Goal: Task Accomplishment & Management: Manage account settings

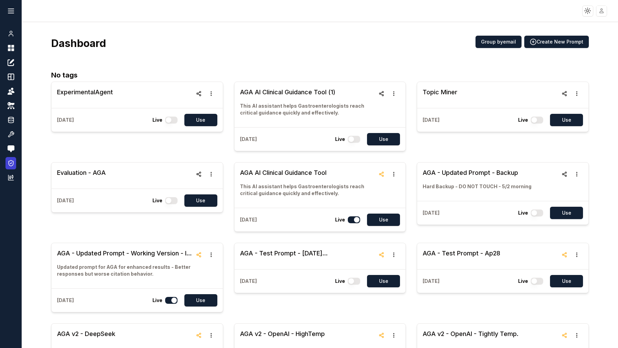
click at [10, 164] on icon at bounding box center [11, 163] width 7 height 7
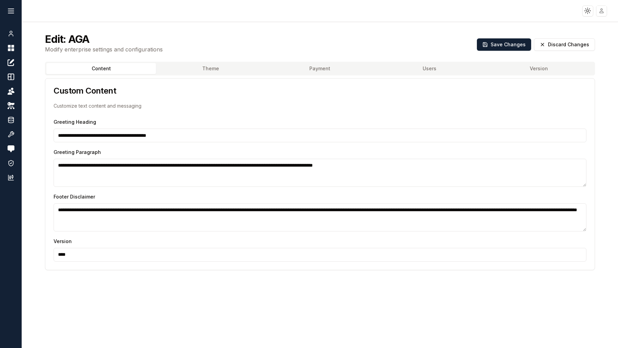
click at [202, 69] on button "Theme" at bounding box center [211, 68] width 110 height 11
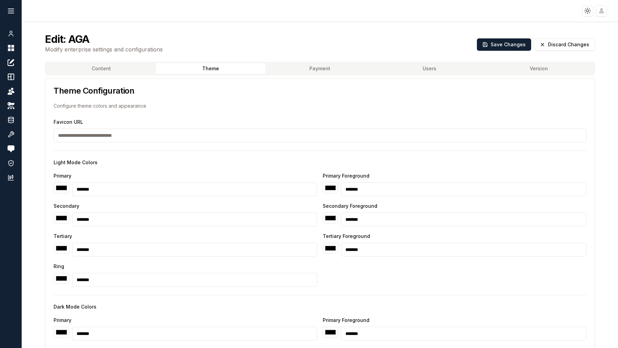
click at [310, 70] on button "Payment" at bounding box center [320, 68] width 110 height 11
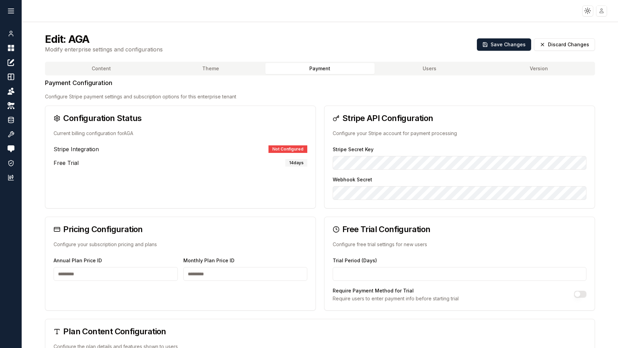
click at [116, 232] on h3 "Pricing Configuration" at bounding box center [181, 230] width 254 height 8
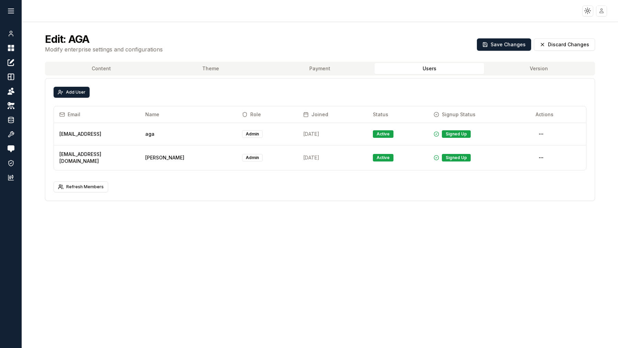
click at [423, 67] on button "Users" at bounding box center [430, 68] width 110 height 11
click at [91, 67] on button "Content" at bounding box center [101, 68] width 110 height 11
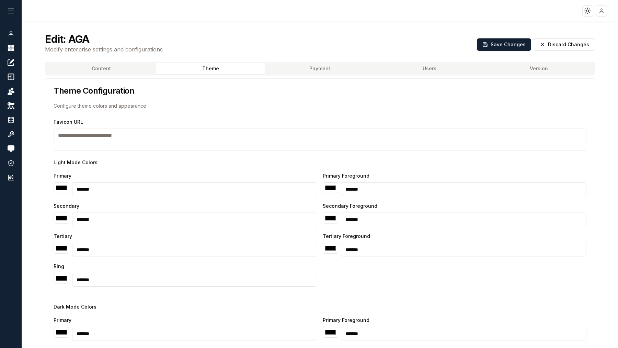
click at [189, 67] on button "Theme" at bounding box center [211, 68] width 110 height 11
click at [321, 71] on button "Payment" at bounding box center [320, 68] width 110 height 11
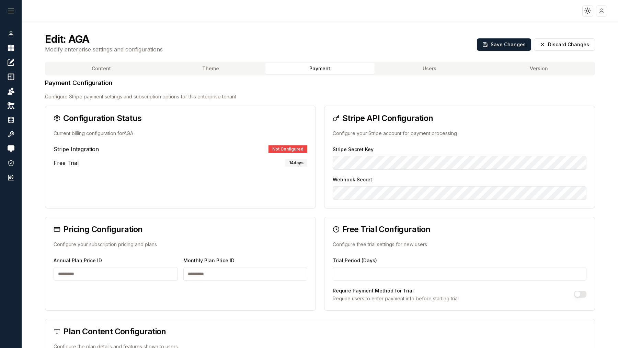
click at [416, 68] on button "Users" at bounding box center [430, 68] width 110 height 11
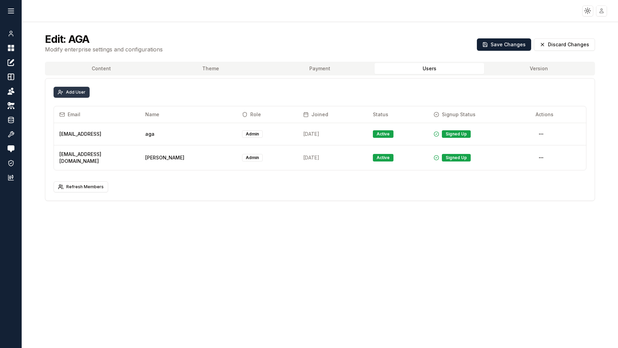
click at [71, 91] on button "Add User" at bounding box center [72, 92] width 36 height 11
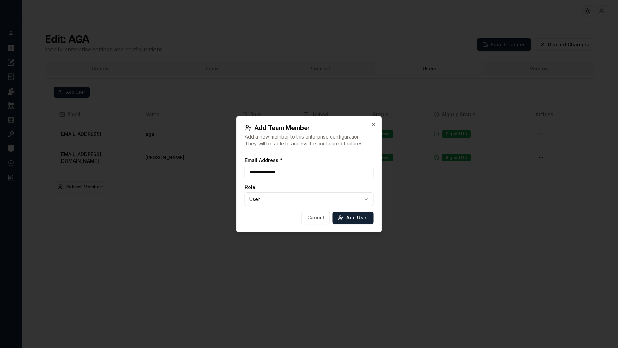
type input "**********"
click at [286, 200] on body "**********" at bounding box center [309, 174] width 618 height 348
click at [356, 218] on button "Add User" at bounding box center [353, 218] width 41 height 12
select select "****"
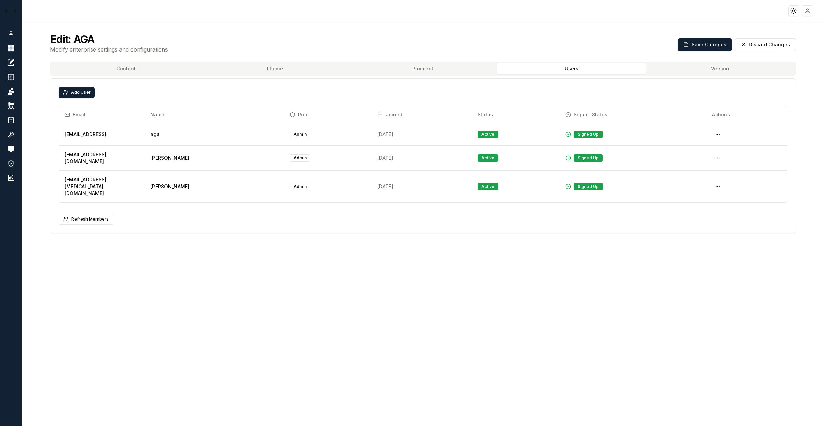
click at [422, 69] on button "Payment" at bounding box center [423, 68] width 149 height 11
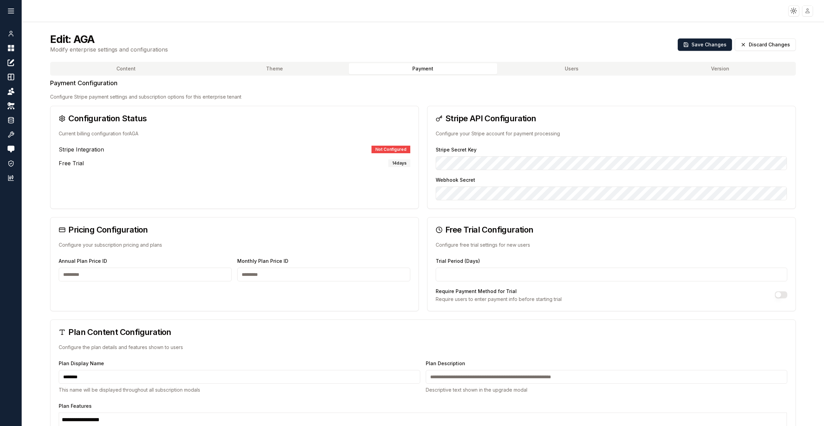
click at [579, 154] on div "Stripe Secret Key" at bounding box center [612, 157] width 352 height 25
click at [510, 142] on div "Stripe API Configuration Configure your Stripe account for payment processing" at bounding box center [611, 125] width 368 height 39
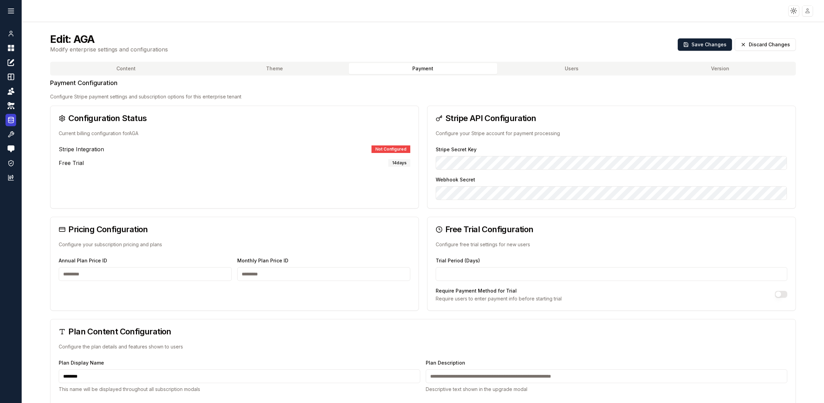
click at [10, 116] on icon at bounding box center [11, 120] width 7 height 8
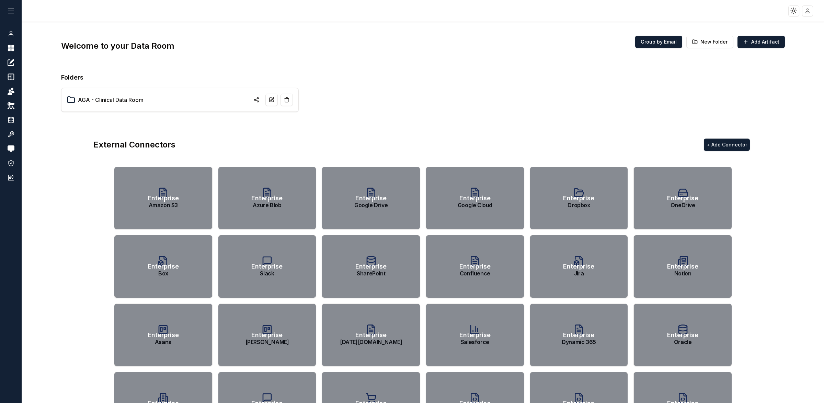
click at [164, 200] on span "Enterprise" at bounding box center [163, 199] width 31 height 10
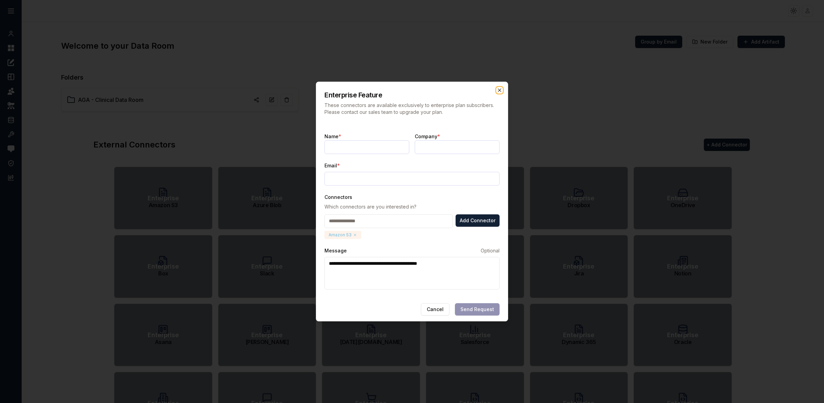
click at [501, 89] on icon "button" at bounding box center [499, 90] width 5 height 5
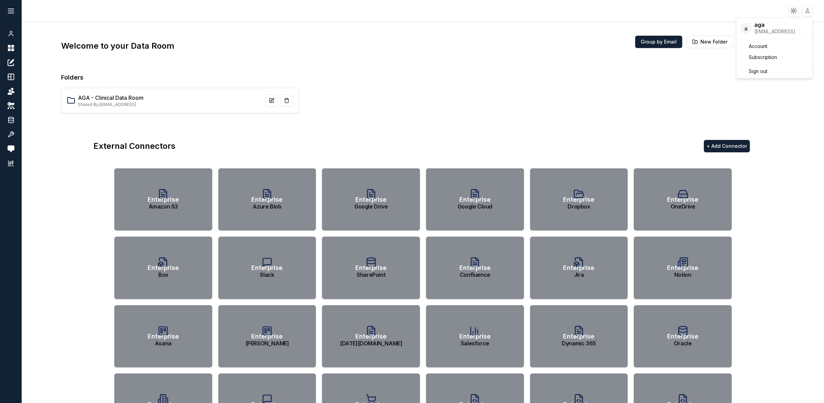
click at [618, 11] on html "Toggle theme Toggle user menu Chat Dashboard Create Prompts Templates Teams API…" at bounding box center [412, 201] width 824 height 403
click at [618, 72] on span "Sign out" at bounding box center [758, 71] width 19 height 7
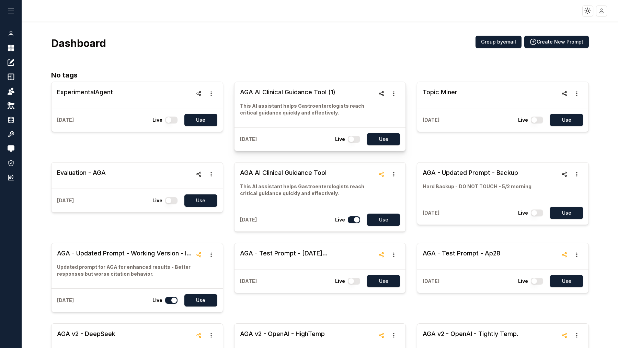
scroll to position [8, 0]
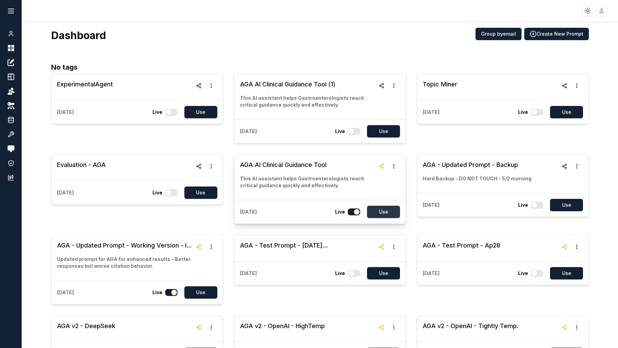
click at [390, 211] on button "Use" at bounding box center [383, 212] width 33 height 12
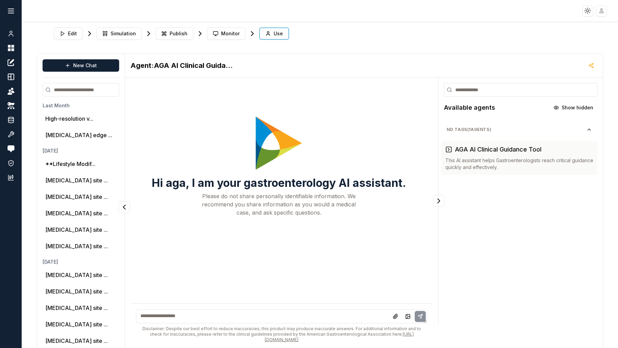
click at [176, 323] on textarea at bounding box center [281, 317] width 291 height 14
paste textarea "**********"
type textarea "**********"
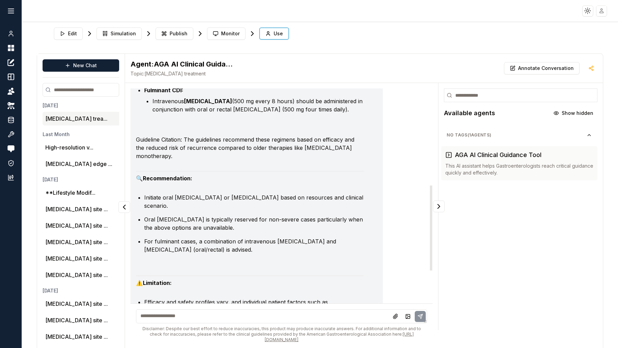
scroll to position [253, 0]
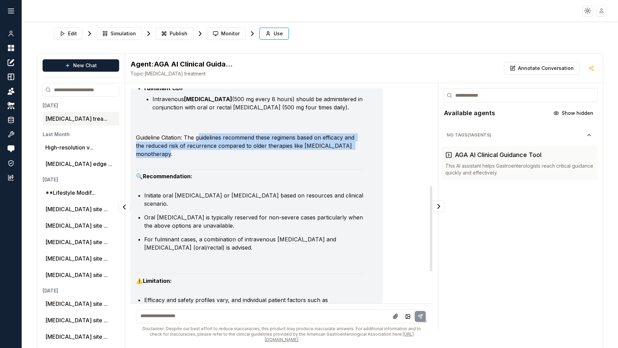
drag, startPoint x: 199, startPoint y: 138, endPoint x: 210, endPoint y: 152, distance: 18.3
click at [211, 152] on p "Guideline Citation: The guidelines recommend these regimens based on efficacy a…" at bounding box center [249, 146] width 227 height 25
click at [210, 153] on p "Guideline Citation: The guidelines recommend these regimens based on efficacy a…" at bounding box center [249, 146] width 227 height 25
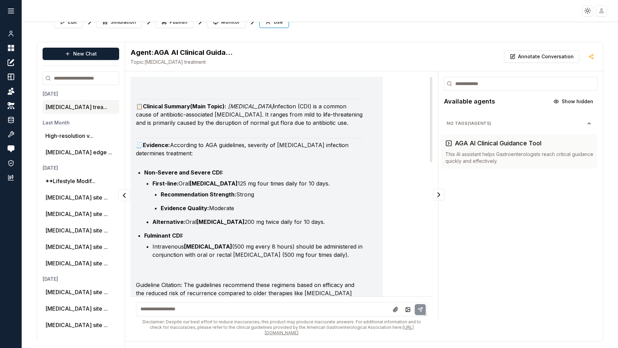
scroll to position [0, 0]
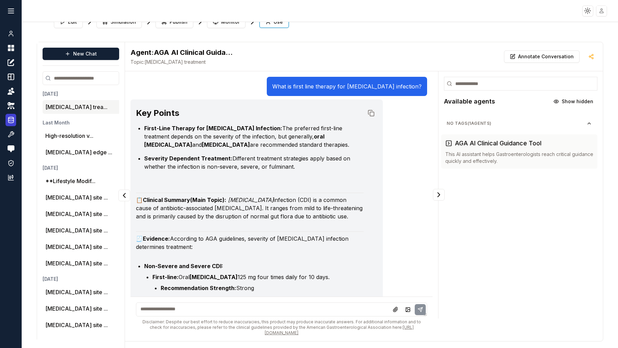
click at [10, 120] on icon at bounding box center [11, 120] width 7 height 8
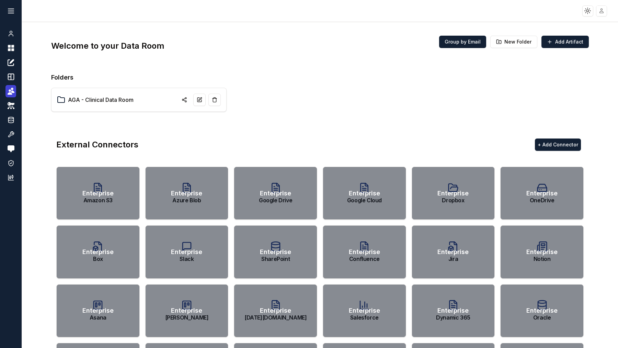
click at [9, 91] on icon at bounding box center [10, 91] width 2 height 2
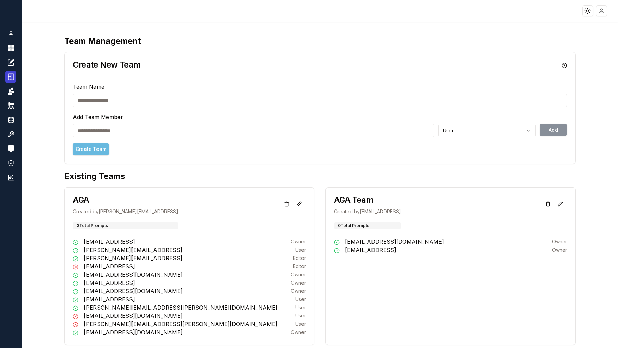
click at [9, 74] on icon at bounding box center [11, 77] width 6 height 6
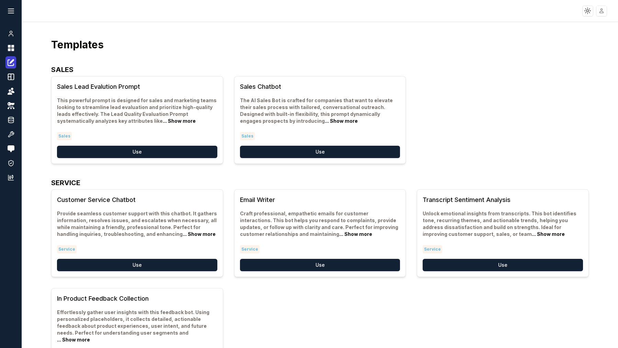
click at [6, 60] on link "Create Prompts" at bounding box center [10, 62] width 11 height 12
click at [10, 31] on icon at bounding box center [11, 34] width 7 height 8
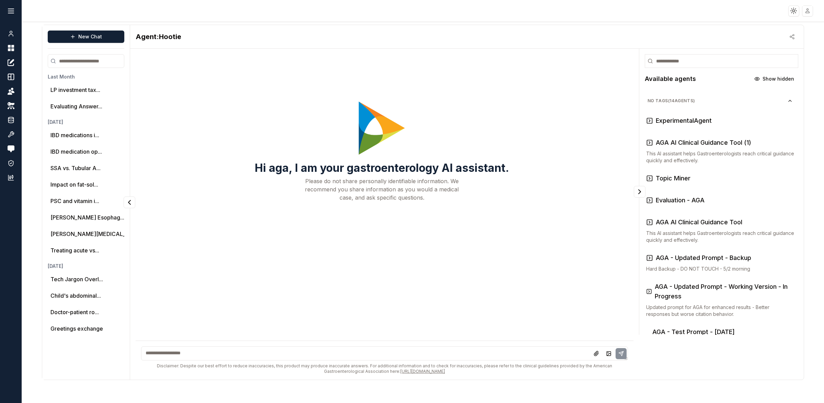
click at [155, 348] on textarea at bounding box center [384, 354] width 486 height 14
paste textarea "**********"
type textarea "**********"
click at [618, 348] on icon at bounding box center [620, 353] width 5 height 5
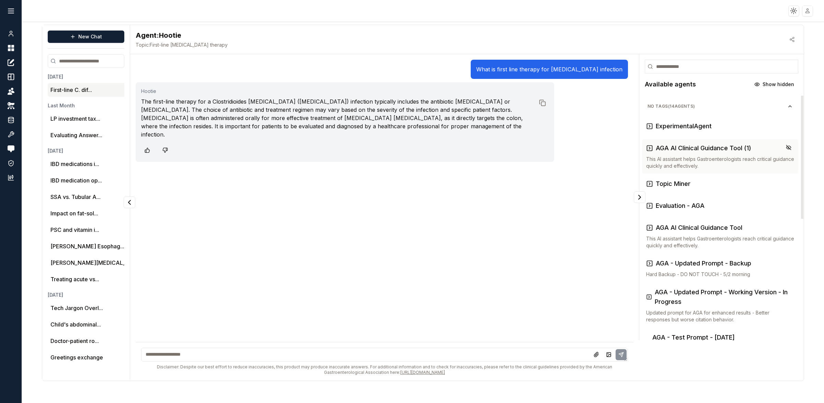
click at [618, 152] on h3 "AGA AI Clinical Guidance Tool (1)" at bounding box center [703, 148] width 95 height 10
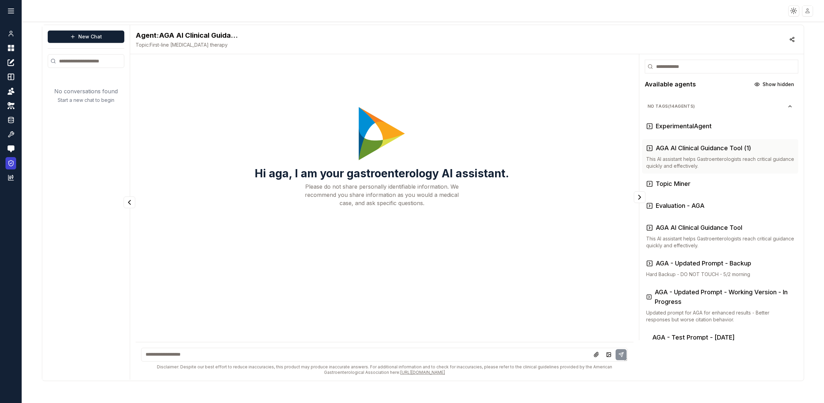
click at [9, 163] on icon at bounding box center [11, 163] width 7 height 7
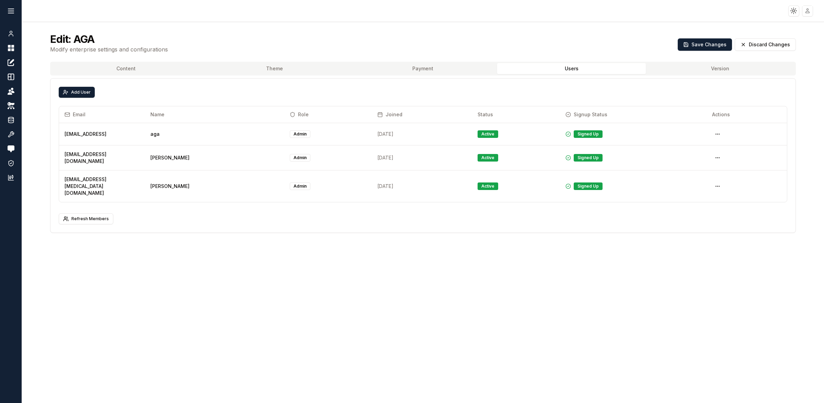
click at [583, 68] on button "Users" at bounding box center [571, 68] width 149 height 11
click at [75, 87] on button "Add User" at bounding box center [77, 92] width 36 height 11
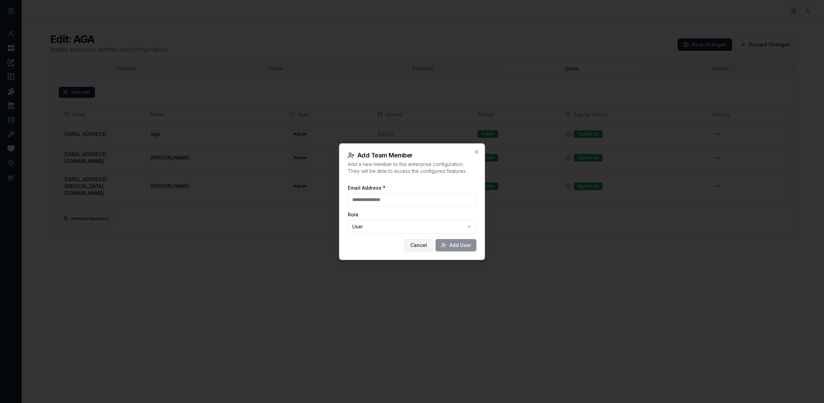
click at [419, 242] on button "Cancel" at bounding box center [418, 245] width 28 height 12
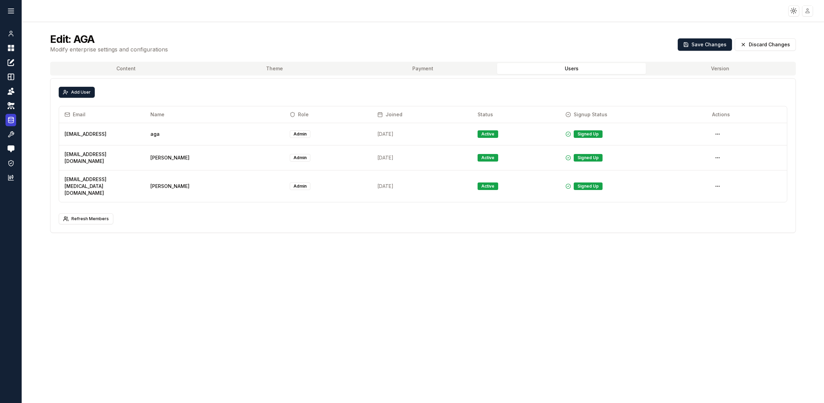
click at [11, 119] on icon at bounding box center [11, 120] width 7 height 8
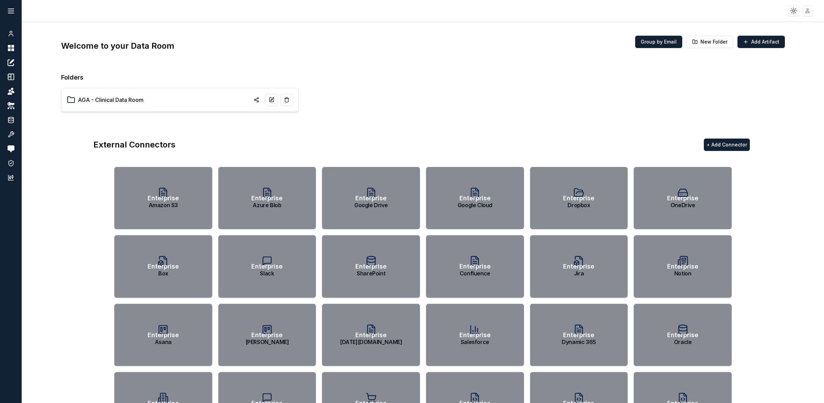
click at [98, 104] on div "AGA - Clinical Data Room" at bounding box center [180, 100] width 226 height 12
click at [272, 99] on icon at bounding box center [271, 99] width 5 height 5
click at [255, 98] on icon "button" at bounding box center [256, 99] width 5 height 5
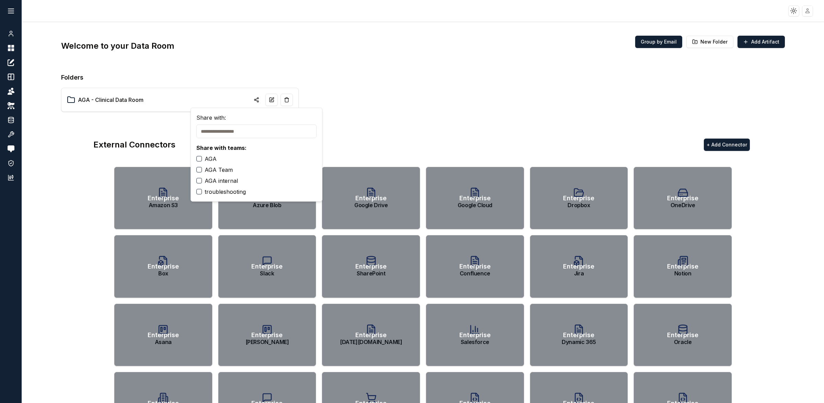
click at [397, 104] on div "AGA - Clinical Data Room" at bounding box center [423, 100] width 724 height 24
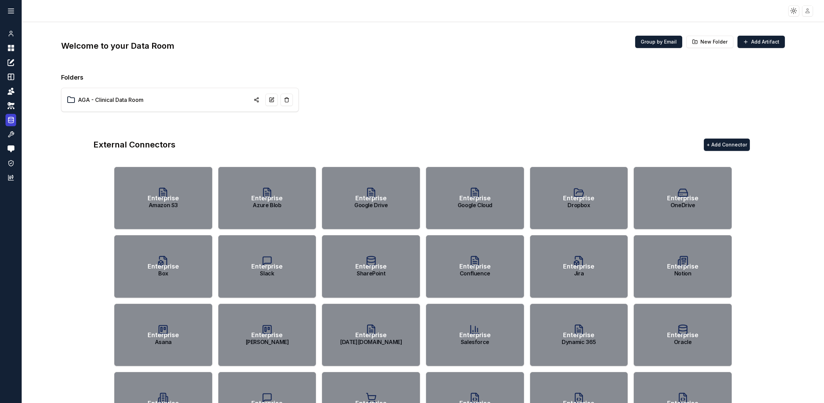
click at [11, 119] on icon at bounding box center [11, 120] width 7 height 8
click at [618, 11] on html "Toggle theme Toggle user menu Chat Dashboard Create Prompts Templates Teams API…" at bounding box center [412, 201] width 824 height 403
click at [618, 72] on span "Sign out" at bounding box center [758, 71] width 19 height 7
